Goal: Information Seeking & Learning: Learn about a topic

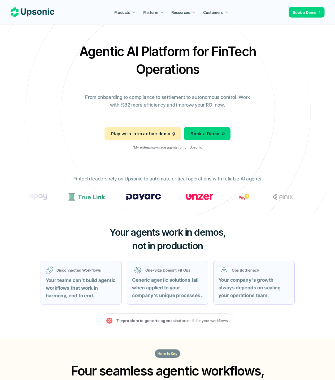
drag, startPoint x: 21, startPoint y: 8, endPoint x: 6, endPoint y: 25, distance: 22.4
drag, startPoint x: 136, startPoint y: 64, endPoint x: 203, endPoint y: 74, distance: 68.1
click at [207, 73] on h2 "Agentic AI Platform for FinTech Operations" at bounding box center [168, 60] width 186 height 36
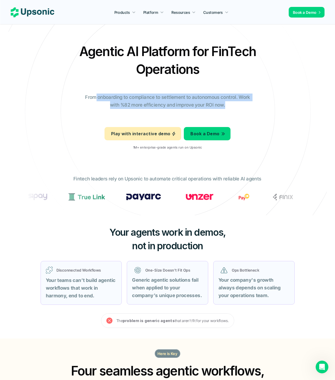
drag, startPoint x: 99, startPoint y: 96, endPoint x: 260, endPoint y: 111, distance: 162.1
click at [260, 111] on div "Agentic AI Platform for FinTech Operations From onboarding to compliance to set…" at bounding box center [167, 97] width 311 height 111
click at [261, 135] on div "Agentic AI Platform for FinTech Operations From onboarding to compliance to set…" at bounding box center [167, 97] width 311 height 111
drag, startPoint x: 83, startPoint y: 95, endPoint x: 261, endPoint y: 104, distance: 178.8
click at [261, 104] on div "Agentic AI Platform for FinTech Operations From onboarding to compliance to set…" at bounding box center [167, 97] width 311 height 111
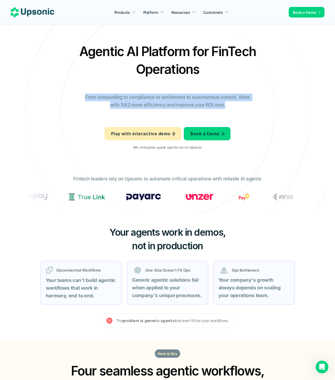
click at [256, 115] on div "Agentic AI Platform for FinTech Operations From onboarding to compliance to set…" at bounding box center [167, 97] width 311 height 111
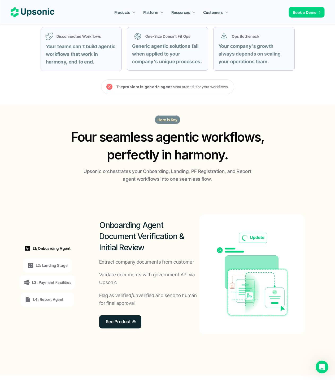
scroll to position [239, 0]
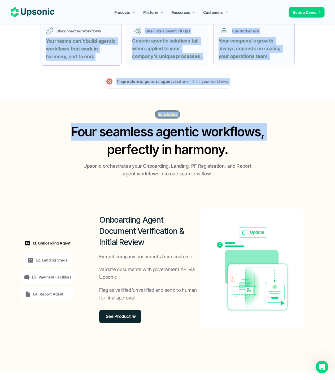
drag, startPoint x: 82, startPoint y: 40, endPoint x: 289, endPoint y: 101, distance: 215.1
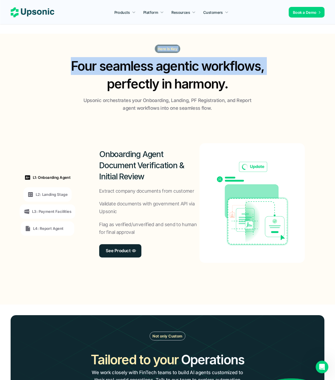
scroll to position [345, 0]
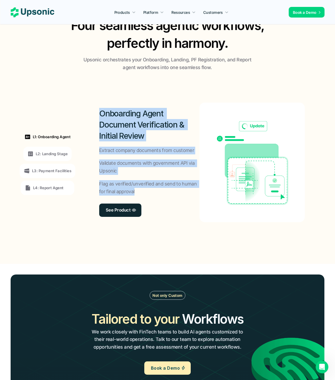
drag, startPoint x: 101, startPoint y: 115, endPoint x: 199, endPoint y: 195, distance: 126.3
click at [199, 195] on div "Onboarding Agent Document Verification & Initial Review Extract company documen…" at bounding box center [149, 161] width 100 height 119
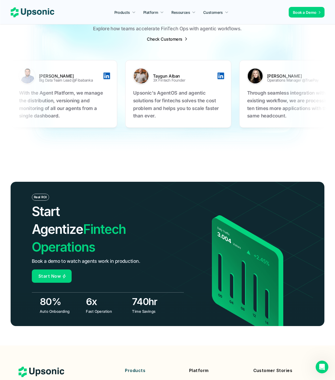
scroll to position [1834, 0]
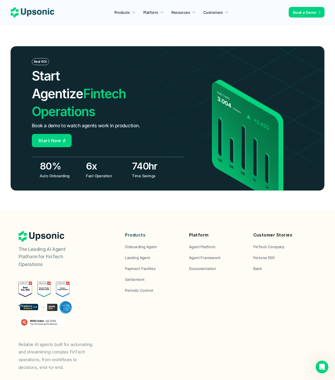
drag, startPoint x: 19, startPoint y: 313, endPoint x: 114, endPoint y: 345, distance: 100.5
click at [114, 345] on footer "The Leading AI Agent Platform for FinTech Operations Reliable AI agents built f…" at bounding box center [167, 310] width 335 height 200
click at [150, 359] on footer "The Leading AI Agent Platform for FinTech Operations Reliable AI agents built f…" at bounding box center [167, 310] width 335 height 200
drag, startPoint x: 190, startPoint y: 372, endPoint x: 169, endPoint y: 373, distance: 20.7
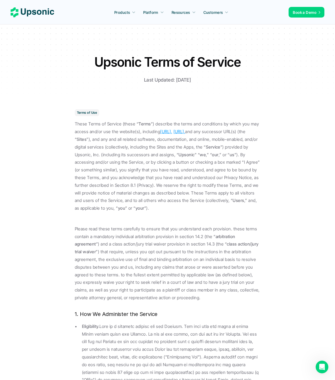
drag, startPoint x: 153, startPoint y: 124, endPoint x: 239, endPoint y: 121, distance: 85.8
click at [239, 121] on p "These Terms of Service (these “ Terms ”) describe the terms and conditions by w…" at bounding box center [168, 166] width 186 height 92
click at [174, 162] on p "These Terms of Service (these “ Terms ”) describe the terms and conditions by w…" at bounding box center [168, 166] width 186 height 92
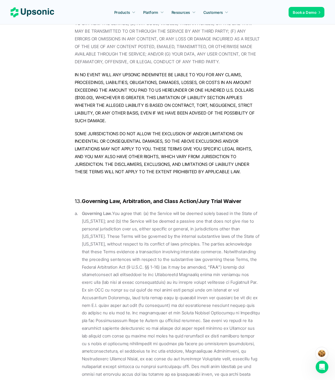
scroll to position [6015, 0]
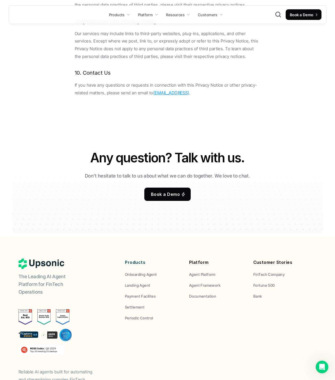
scroll to position [3486, 0]
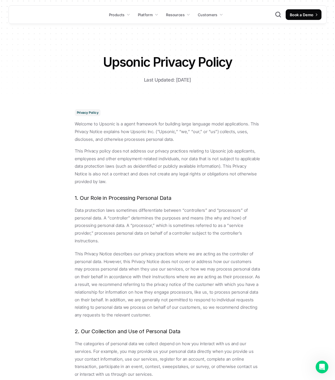
scroll to position [3486, 0]
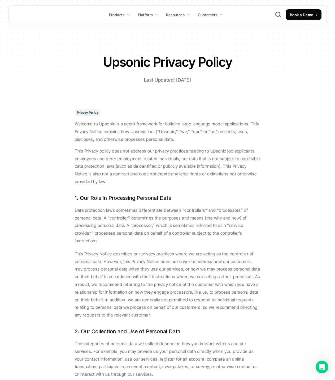
scroll to position [6015, 0]
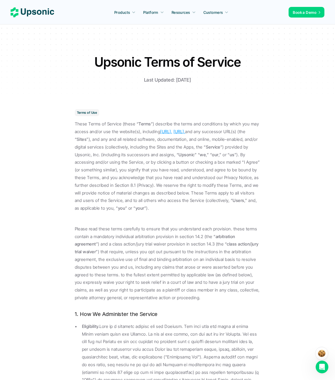
drag, startPoint x: 120, startPoint y: 154, endPoint x: 145, endPoint y: 153, distance: 24.7
click at [145, 153] on p "These Terms of Service (these “ Terms ”) describe the terms and conditions by w…" at bounding box center [168, 166] width 186 height 92
copy p "Upsonic, Inc."
click at [40, 11] on use at bounding box center [33, 12] width 44 height 10
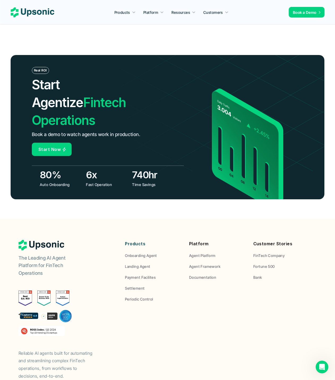
scroll to position [1834, 0]
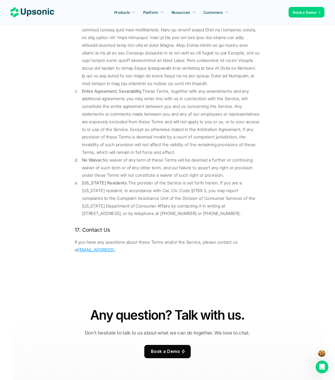
scroll to position [5863, 0]
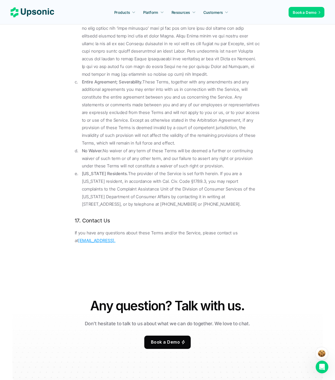
drag, startPoint x: 81, startPoint y: 141, endPoint x: 209, endPoint y: 149, distance: 128.9
click at [209, 149] on ol "Assignment. These Terms, and any rights and licenses granted hereunder, may not…" at bounding box center [168, 62] width 186 height 290
click at [210, 229] on p "If you have any questions about these Terms and/or the Service, please contact …" at bounding box center [168, 236] width 186 height 15
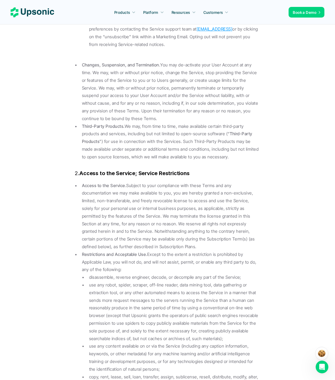
scroll to position [0, 0]
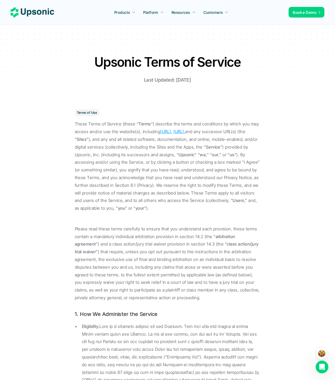
click at [42, 11] on use at bounding box center [33, 12] width 44 height 10
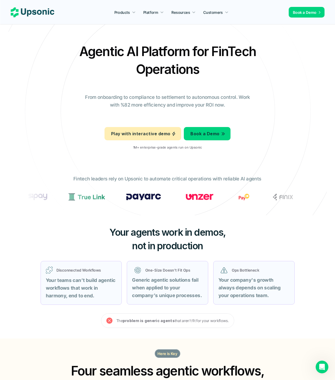
click at [86, 32] on icon at bounding box center [167, 111] width 357 height 357
click at [308, 42] on icon at bounding box center [168, 111] width 356 height 356
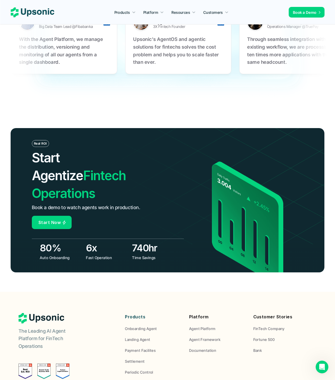
scroll to position [1834, 0]
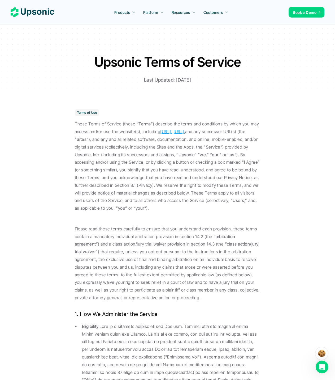
click at [35, 51] on div at bounding box center [167, 52] width 335 height 105
click at [40, 6] on nav "Products Platform Resources Customers Book a Demo" at bounding box center [167, 12] width 335 height 24
click at [41, 7] on icon at bounding box center [33, 12] width 44 height 10
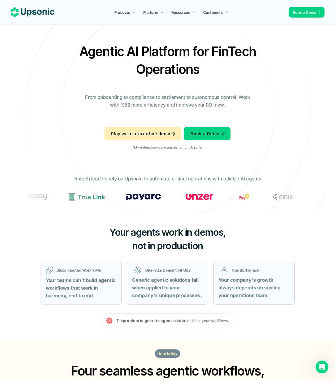
click at [45, 150] on div "Agentic AI Platform for FinTech Operations From onboarding to compliance to set…" at bounding box center [167, 97] width 311 height 111
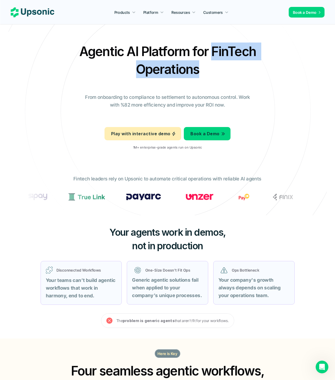
drag, startPoint x: 212, startPoint y: 54, endPoint x: 253, endPoint y: 68, distance: 43.9
click at [253, 68] on h2 "Agentic AI Platform for FinTech Operations" at bounding box center [168, 60] width 186 height 36
copy h2 "FinTech Operations"
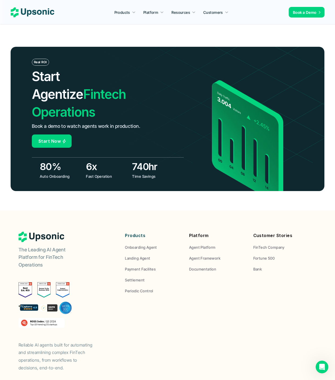
scroll to position [1834, 0]
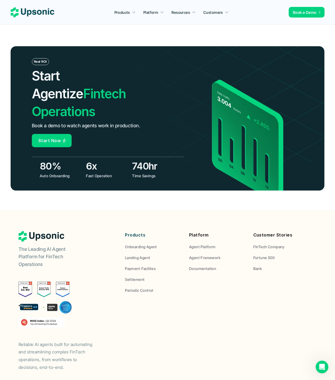
drag, startPoint x: 70, startPoint y: 313, endPoint x: 51, endPoint y: 322, distance: 20.7
click at [51, 340] on p "Reliable AI agents built for automating and streamlining complex FinTech operat…" at bounding box center [59, 355] width 80 height 31
copy p "automating and streamlining"
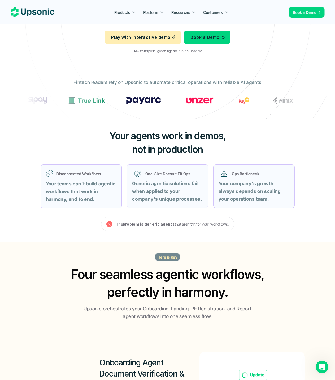
scroll to position [135, 0]
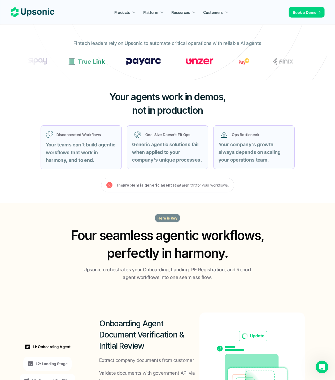
drag, startPoint x: 118, startPoint y: 271, endPoint x: 221, endPoint y: 288, distance: 104.4
click at [242, 278] on p "Upsonic orchestrates your Onboarding, Landing, PF Registration, and Report agen…" at bounding box center [167, 273] width 173 height 15
click at [216, 291] on section "L1: Onboarding Agent L2: Landing Stage L3: Payment Facilities L4: Report Agent …" at bounding box center [167, 372] width 330 height 182
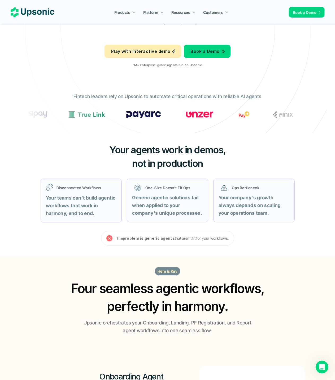
scroll to position [0, 0]
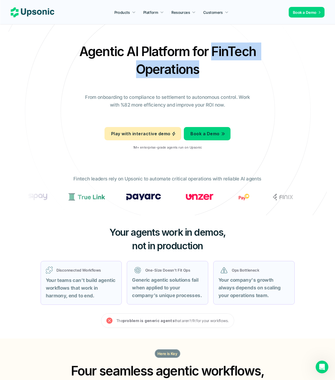
drag, startPoint x: 258, startPoint y: 180, endPoint x: 149, endPoint y: 181, distance: 109.6
click at [149, 181] on p "Fintech leaders rely on Upsonic to automate critical operations with reliable A…" at bounding box center [168, 179] width 188 height 8
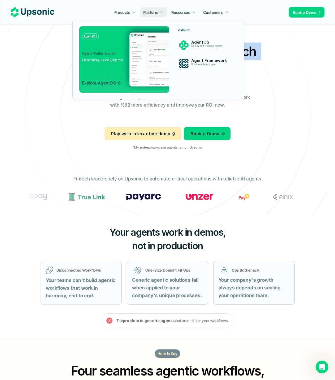
click at [182, 13] on p "Resources" at bounding box center [181, 13] width 19 height 6
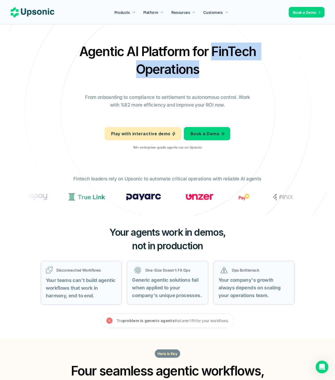
click at [40, 18] on nav "Products Platform Resources Customers Book a Demo" at bounding box center [167, 12] width 335 height 24
click at [41, 12] on use at bounding box center [33, 12] width 44 height 10
click at [27, 10] on use at bounding box center [33, 12] width 44 height 10
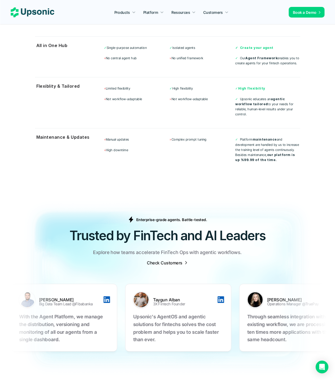
scroll to position [1566, 0]
